Goal: Task Accomplishment & Management: Use online tool/utility

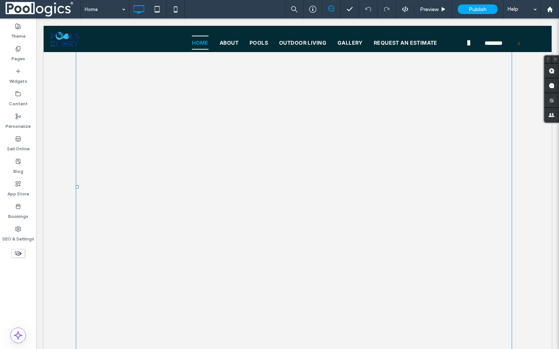
scroll to position [651, 0]
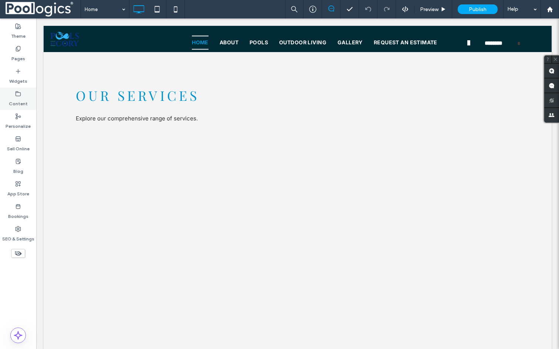
click at [18, 99] on label "Content" at bounding box center [18, 102] width 19 height 10
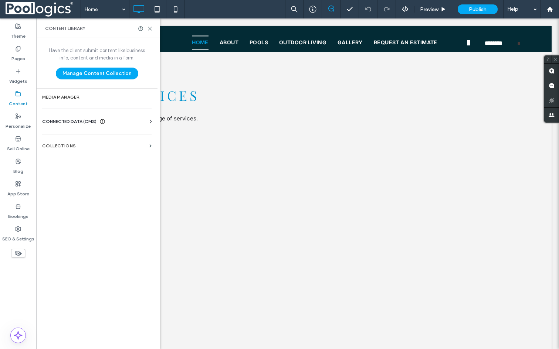
click at [113, 120] on div "CONNECTED DATA (CMS)" at bounding box center [98, 121] width 112 height 7
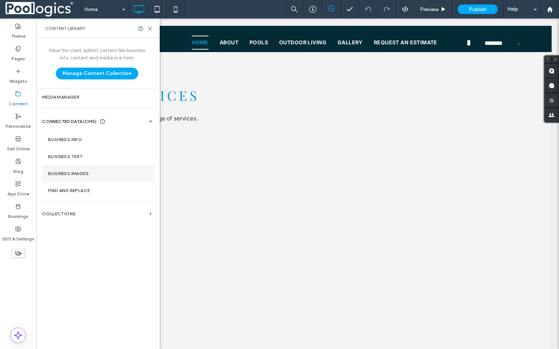
click at [74, 171] on label "Business Images" at bounding box center [98, 173] width 101 height 5
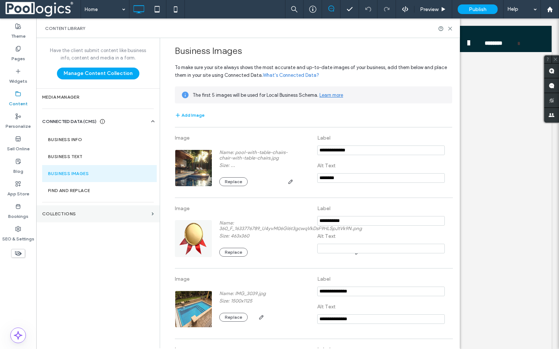
click at [71, 212] on label "Collections" at bounding box center [95, 213] width 106 height 5
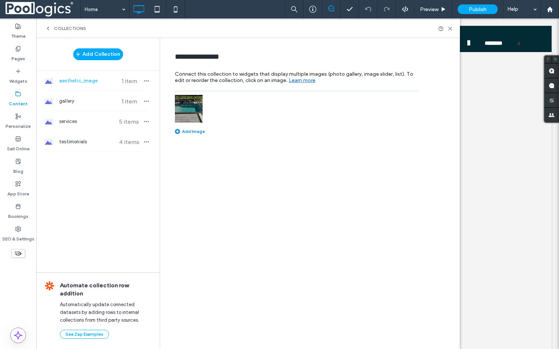
click at [75, 132] on hr at bounding box center [98, 132] width 101 height 0
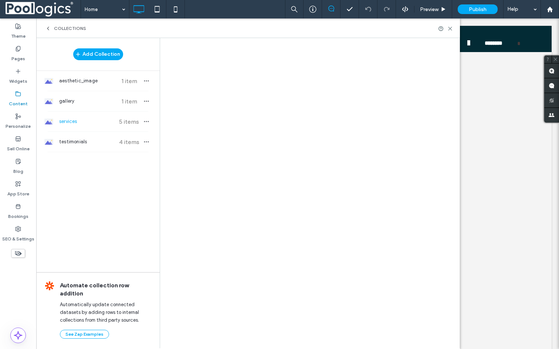
click at [71, 122] on span "services" at bounding box center [86, 121] width 55 height 7
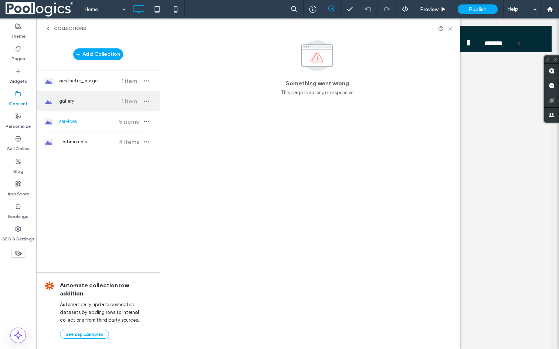
click at [72, 106] on div "gallery 1 item" at bounding box center [97, 101] width 123 height 20
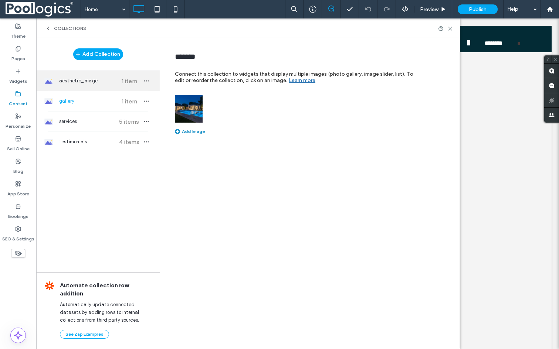
click at [72, 89] on div "aesthetic_image 1 item" at bounding box center [97, 81] width 123 height 20
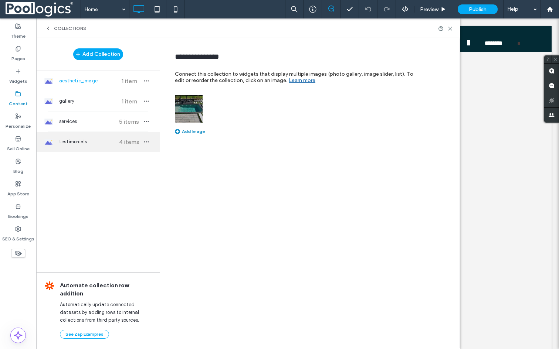
click at [77, 139] on span "testimonials" at bounding box center [86, 141] width 55 height 7
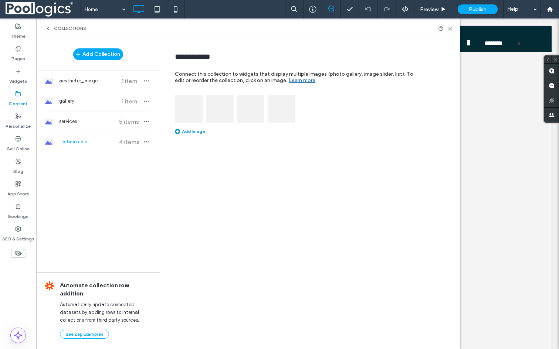
click at [18, 99] on label "Content" at bounding box center [18, 102] width 19 height 10
click at [51, 25] on div "Collections" at bounding box center [248, 28] width 424 height 20
click at [48, 27] on icon at bounding box center [48, 29] width 6 height 6
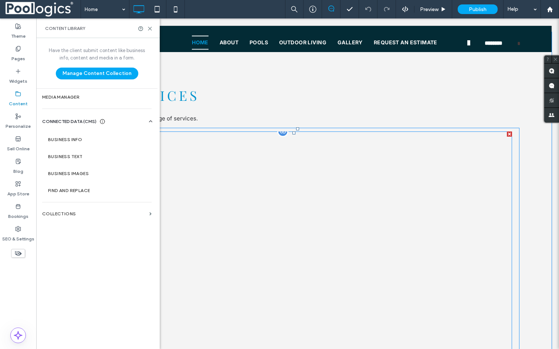
click at [272, 178] on link at bounding box center [240, 199] width 105 height 129
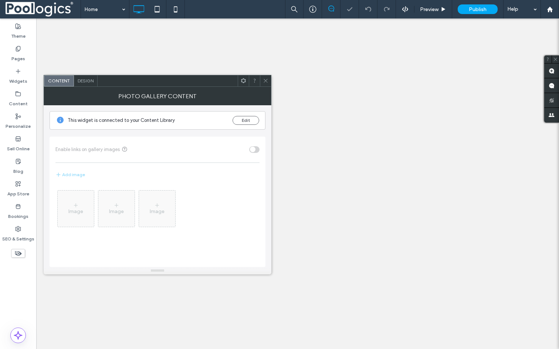
click at [267, 87] on div "Photo Gallery Content" at bounding box center [158, 96] width 228 height 18
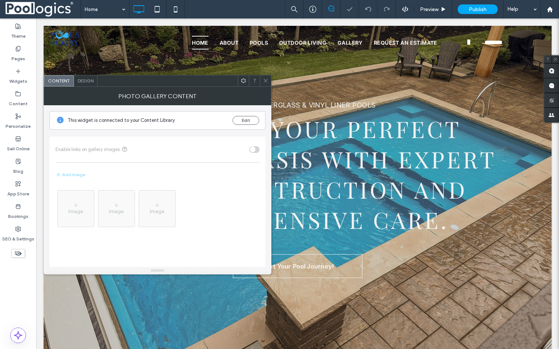
scroll to position [0, 0]
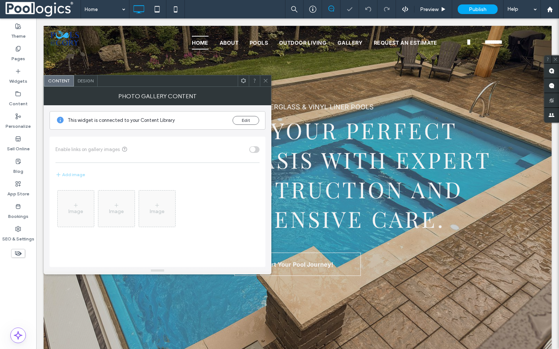
click at [266, 84] on span at bounding box center [266, 80] width 6 height 11
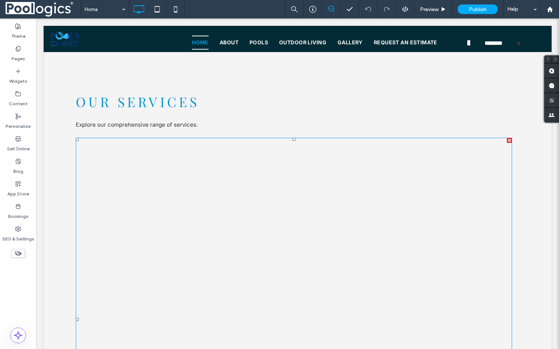
scroll to position [645, 0]
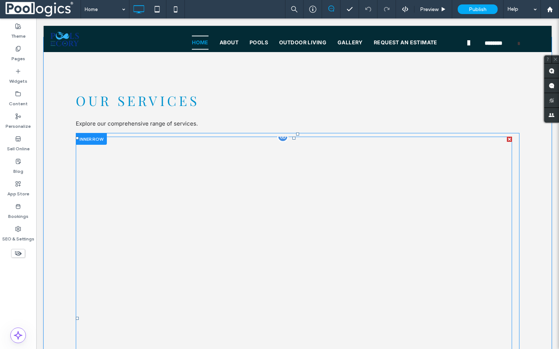
click at [282, 139] on div at bounding box center [282, 136] width 11 height 11
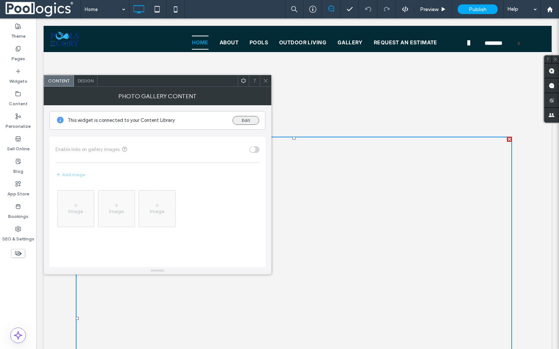
click at [243, 121] on button "Edit" at bounding box center [246, 120] width 27 height 9
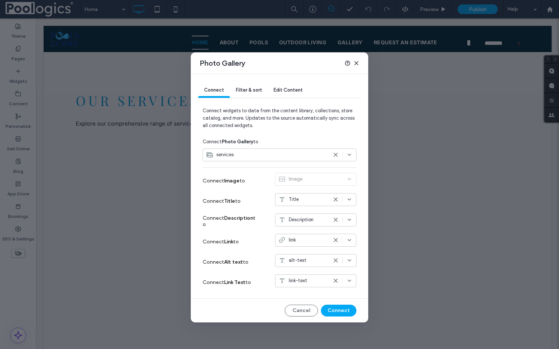
click at [290, 87] on span "Edit Content" at bounding box center [288, 90] width 29 height 6
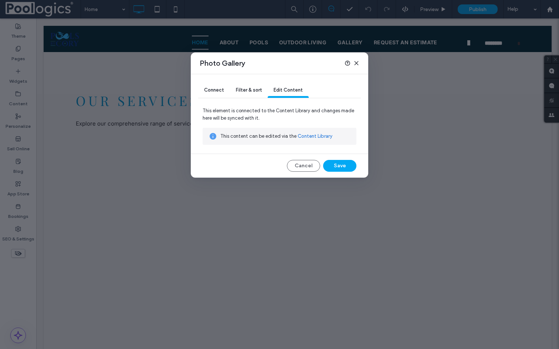
click at [312, 135] on link "Content Library" at bounding box center [315, 136] width 35 height 7
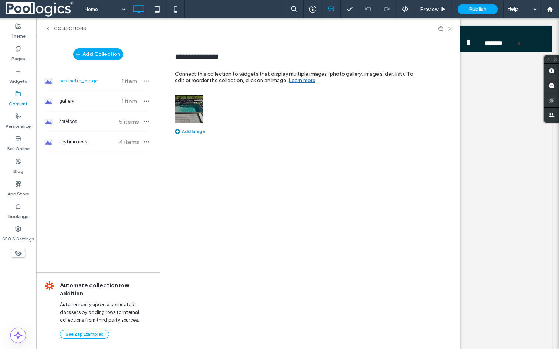
click at [450, 26] on icon at bounding box center [450, 29] width 6 height 6
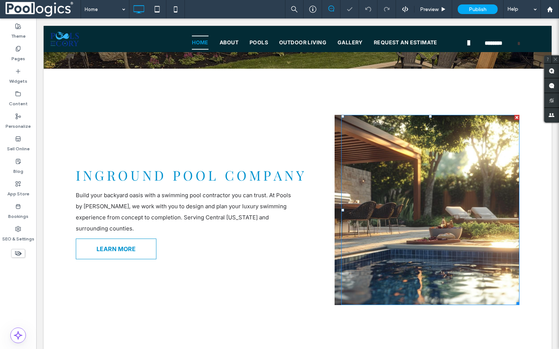
scroll to position [337, 0]
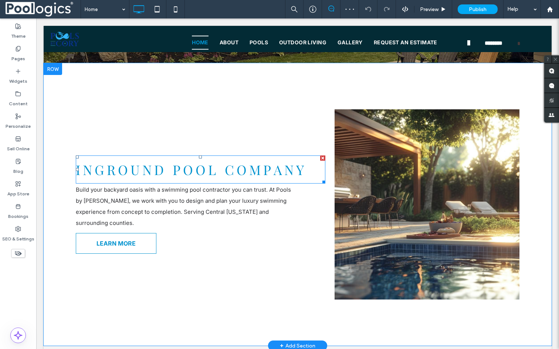
click at [255, 179] on span "Inground Pool Company" at bounding box center [191, 170] width 231 height 18
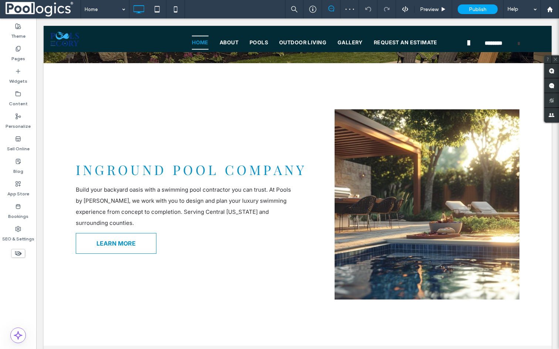
click at [255, 179] on span "Inground Pool Company" at bounding box center [191, 170] width 231 height 18
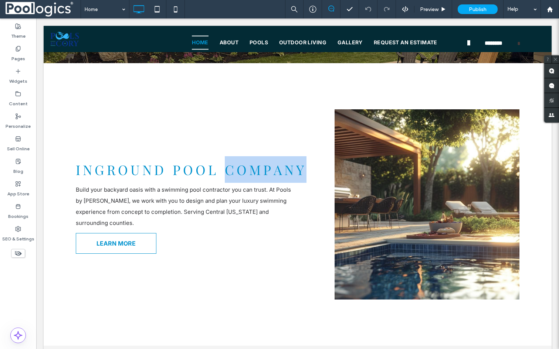
click at [255, 179] on span "Inground Pool Company" at bounding box center [191, 170] width 231 height 18
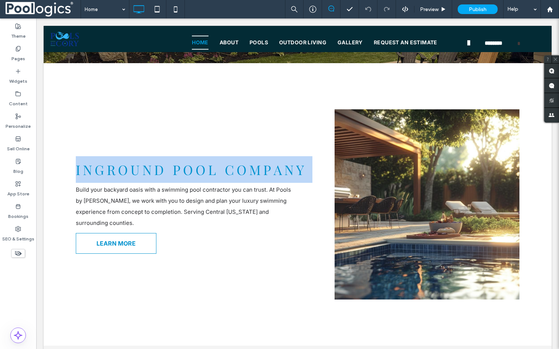
type input "**********"
type input "**"
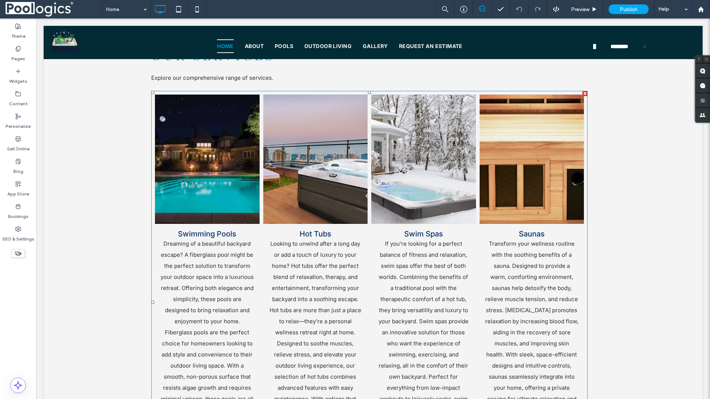
scroll to position [714, 0]
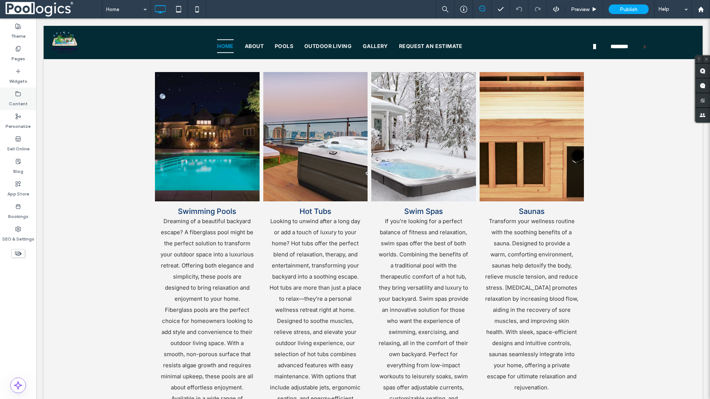
click at [16, 95] on use at bounding box center [18, 93] width 5 height 4
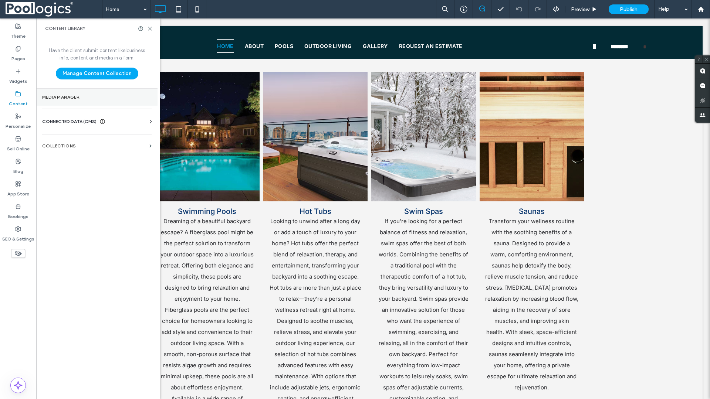
click at [72, 101] on section "Media Manager" at bounding box center [96, 97] width 121 height 17
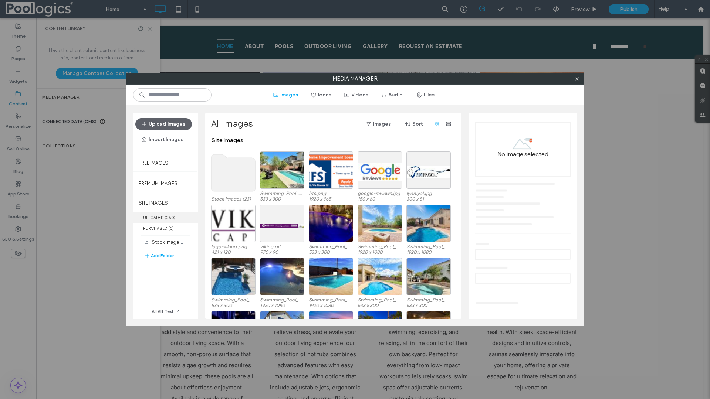
click at [170, 220] on b "250" at bounding box center [170, 217] width 8 height 5
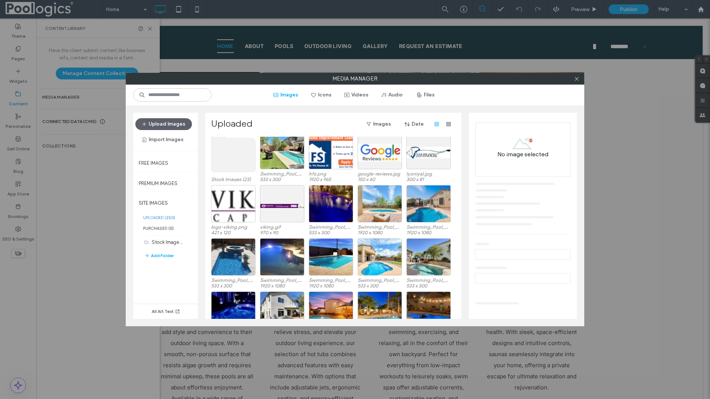
scroll to position [0, 0]
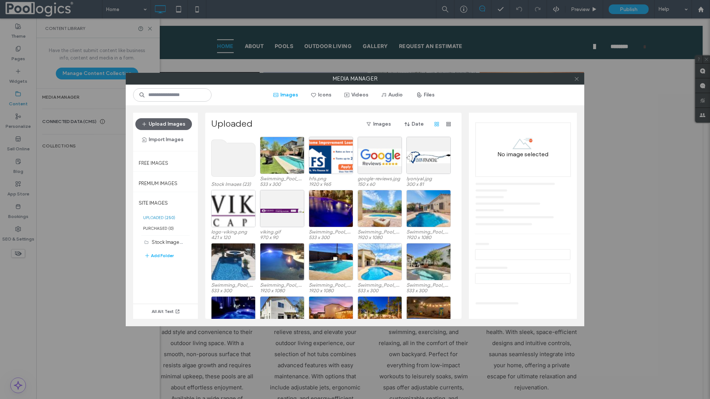
click at [578, 81] on icon at bounding box center [577, 79] width 6 height 6
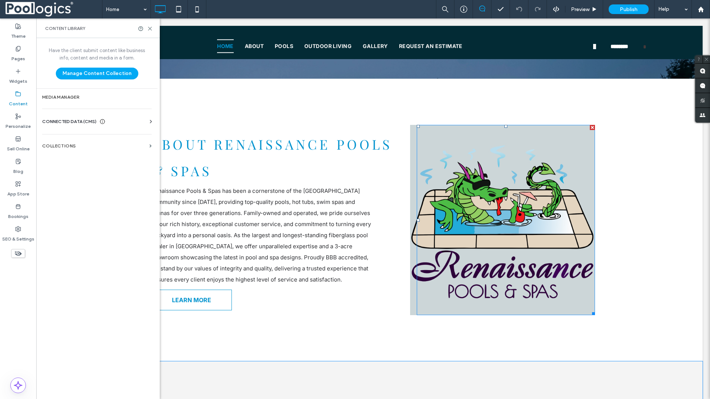
scroll to position [374, 0]
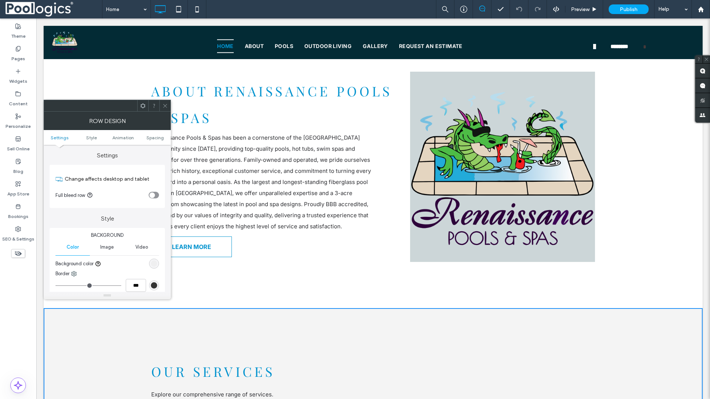
click at [167, 107] on icon at bounding box center [165, 106] width 6 height 6
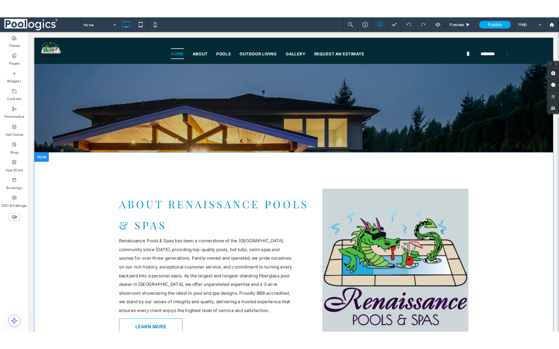
scroll to position [87, 0]
